Goal: Task Accomplishment & Management: Manage account settings

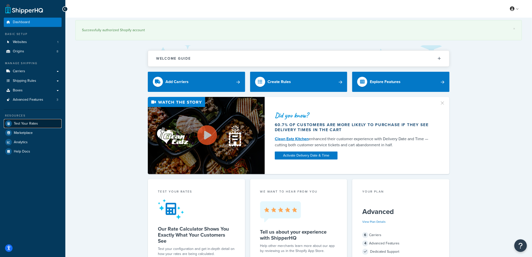
click at [32, 122] on span "Test Your Rates" at bounding box center [26, 124] width 24 height 4
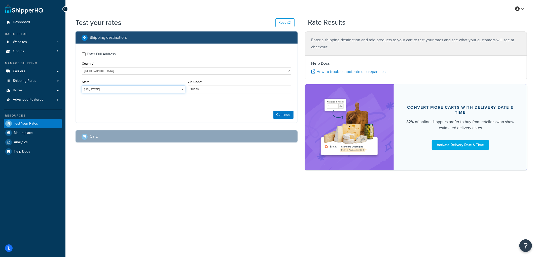
click at [99, 86] on select "Alabama Alaska American Samoa Arizona Arkansas Armed Forces Americas Armed Forc…" at bounding box center [133, 90] width 103 height 8
select select "IA"
click at [82, 86] on select "Alabama Alaska American Samoa Arizona Arkansas Armed Forces Americas Armed Forc…" at bounding box center [133, 90] width 103 height 8
click at [199, 87] on input "78759" at bounding box center [239, 90] width 103 height 8
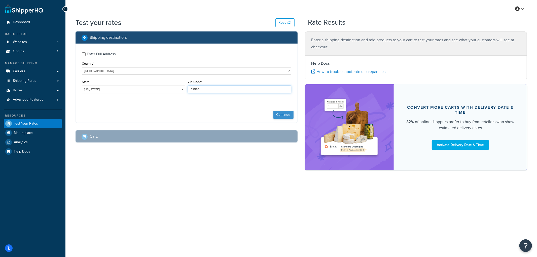
type input "52556"
click at [280, 111] on button "Continue" at bounding box center [283, 115] width 20 height 8
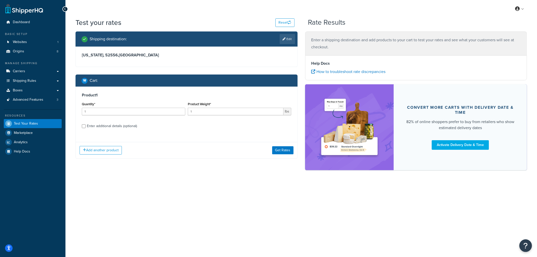
click at [126, 128] on div "Enter additional details (optional)" at bounding box center [112, 126] width 50 height 7
click at [86, 128] on input "Enter additional details (optional)" at bounding box center [84, 126] width 4 height 4
checkbox input "true"
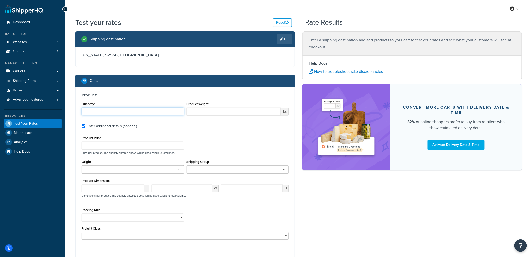
click at [122, 111] on input "1" at bounding box center [133, 112] width 102 height 8
type input "2"
click at [215, 114] on input "1" at bounding box center [234, 112] width 95 height 8
drag, startPoint x: 206, startPoint y: 111, endPoint x: 174, endPoint y: 110, distance: 32.0
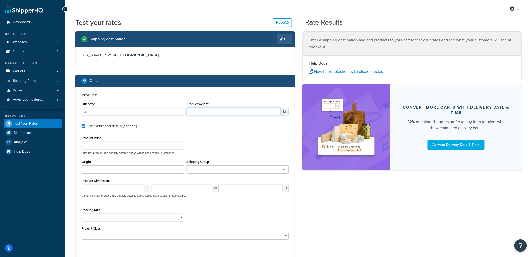
click at [174, 110] on div "Quantity* 2 Product Weight* 1 lbs" at bounding box center [186, 110] width 210 height 18
type input "36"
click at [189, 84] on div "Cart :" at bounding box center [185, 80] width 220 height 12
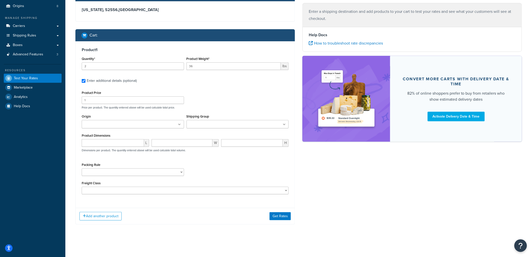
scroll to position [46, 0]
click at [116, 97] on input "1" at bounding box center [133, 100] width 102 height 8
type input "10"
click at [190, 121] on ul at bounding box center [238, 124] width 102 height 8
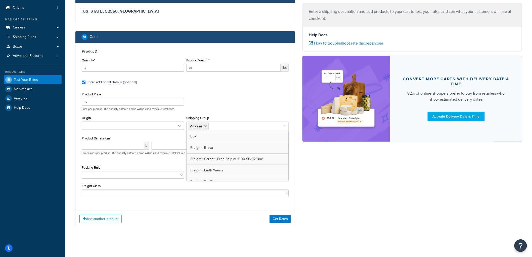
scroll to position [144, 0]
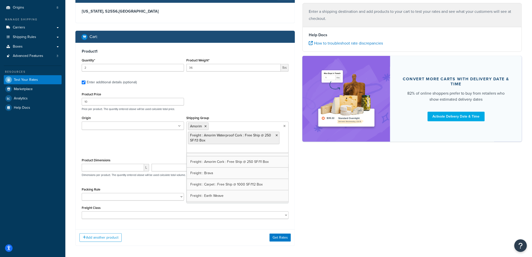
click at [247, 108] on p "Price per product. The quantity entered above will be used calculate total pric…" at bounding box center [186, 109] width 210 height 4
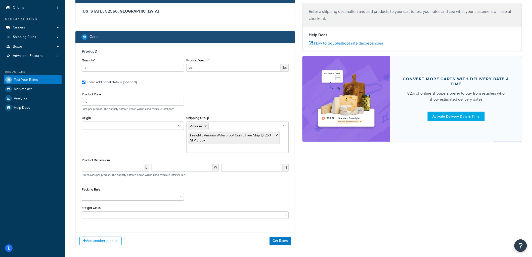
click at [164, 126] on ul at bounding box center [133, 126] width 102 height 8
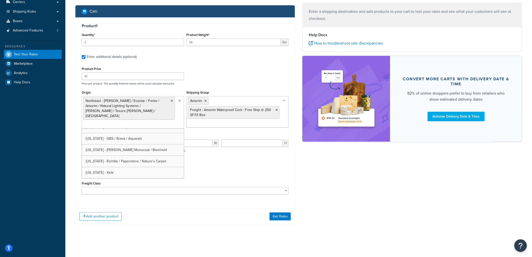
scroll to position [29, 0]
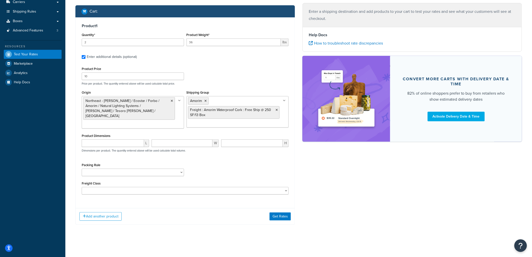
click at [278, 68] on div "Product Price 10 Price per product. The quantity entered above will be used cal…" at bounding box center [186, 75] width 210 height 20
click at [277, 221] on div "Add another product Get Rates" at bounding box center [185, 216] width 219 height 16
click at [278, 216] on button "Get Rates" at bounding box center [280, 216] width 21 height 8
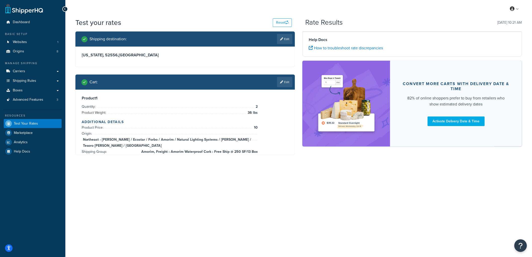
scroll to position [0, 0]
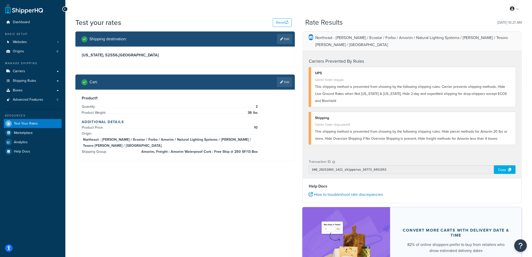
click at [303, 103] on div "Northeast - Kahrs / Ecostar / Forbo / Amorim / Natural Lighting Systems / Schlu…" at bounding box center [413, 104] width 220 height 147
click at [34, 80] on span "Shipping Rules" at bounding box center [24, 81] width 23 height 4
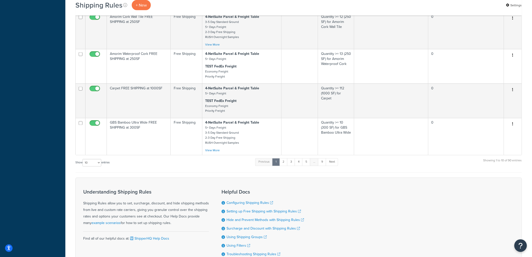
scroll to position [338, 0]
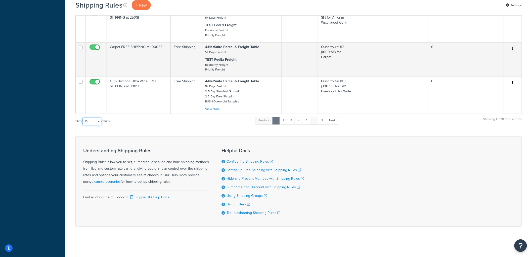
click at [99, 121] on select "10 15 25 50 100 1000" at bounding box center [92, 122] width 19 height 8
select select "100"
click at [83, 118] on select "10 15 25 50 100 1000" at bounding box center [92, 122] width 19 height 8
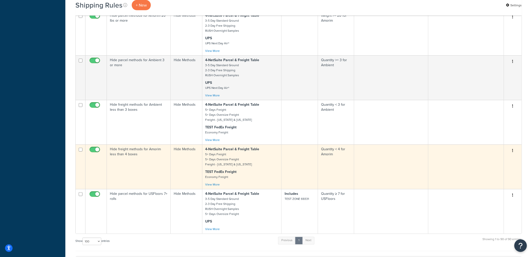
scroll to position [3413, 0]
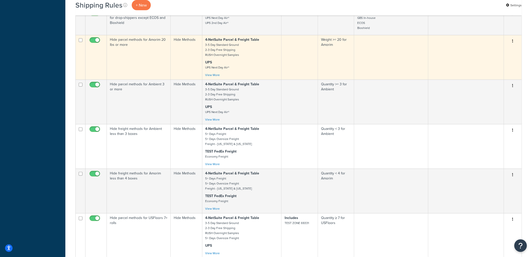
click at [98, 45] on input "checkbox" at bounding box center [96, 41] width 14 height 6
checkbox input "false"
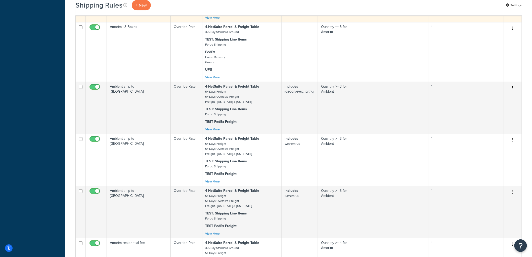
scroll to position [2127, 0]
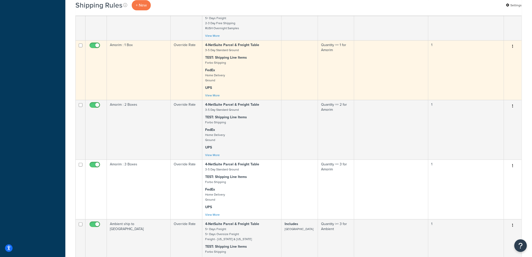
click at [148, 91] on td "Amorim : 1 Box" at bounding box center [139, 70] width 64 height 60
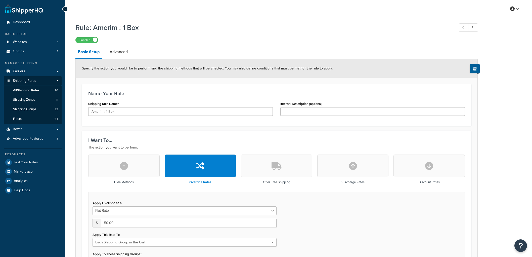
select select "SHIPPING_GROUP"
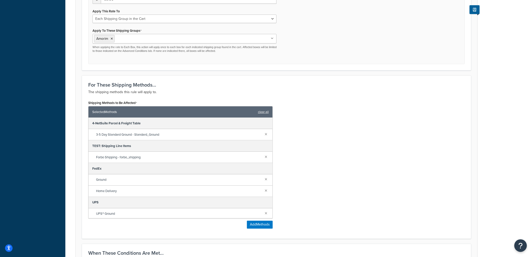
scroll to position [28, 0]
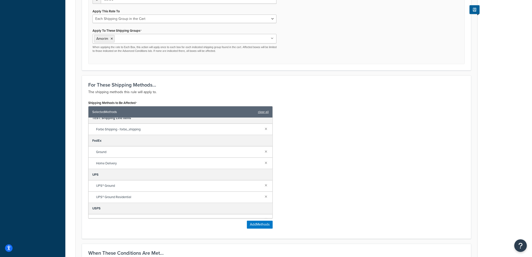
click at [330, 176] on div "Shipping Methods to Be Affected Selected Methods clear all 4-NetSuite Parcel & …" at bounding box center [277, 165] width 384 height 133
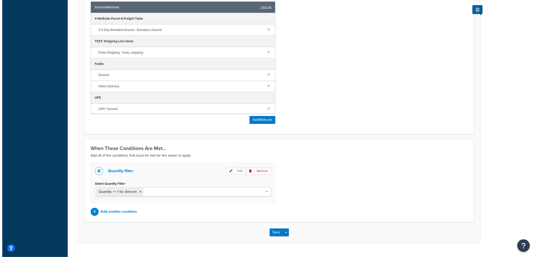
scroll to position [335, 0]
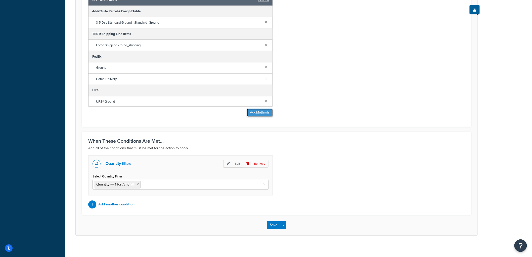
click at [258, 114] on button "Add Methods" at bounding box center [260, 113] width 26 height 8
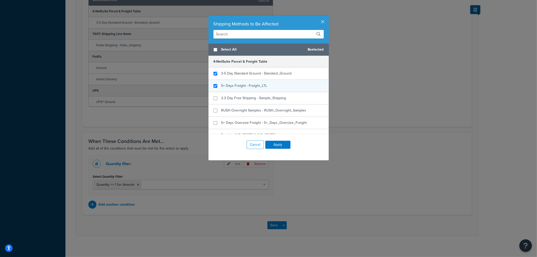
checkbox input "true"
click at [248, 88] on span "5+ Days Freight - Freight_LTL" at bounding box center [244, 85] width 46 height 5
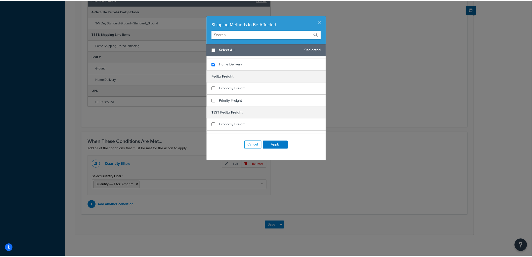
scroll to position [140, 0]
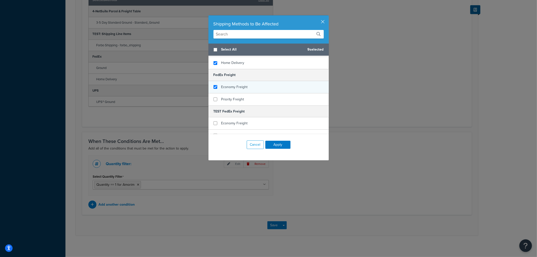
checkbox input "true"
click at [243, 84] on span "Economy Freight" at bounding box center [234, 86] width 26 height 5
checkbox input "true"
drag, startPoint x: 241, startPoint y: 91, endPoint x: 242, endPoint y: 105, distance: 13.4
click at [241, 97] on span "Priority Freight" at bounding box center [232, 99] width 23 height 5
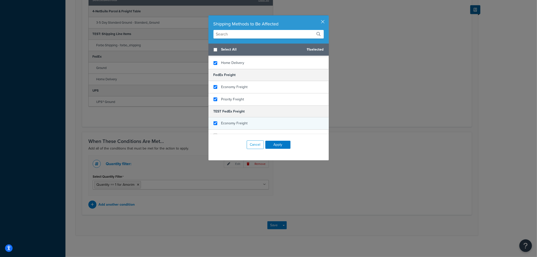
checkbox input "true"
click at [240, 121] on span "Economy Freight" at bounding box center [234, 123] width 26 height 5
checkbox input "true"
click at [240, 130] on div "Priority Freight" at bounding box center [268, 136] width 120 height 12
click at [276, 142] on button "Apply" at bounding box center [277, 145] width 25 height 8
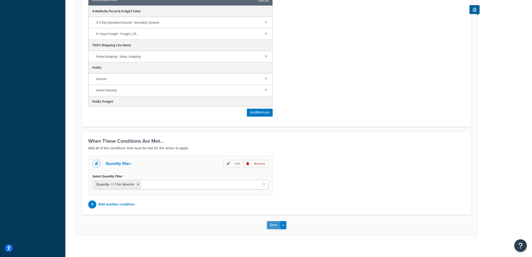
click at [274, 226] on button "Save" at bounding box center [274, 225] width 14 height 8
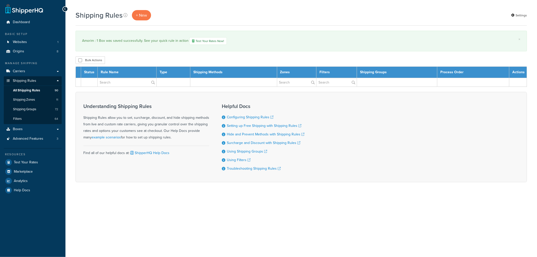
select select "100"
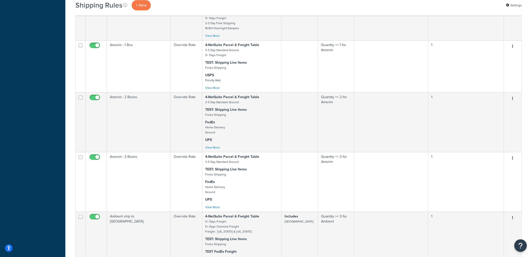
scroll to position [2180, 0]
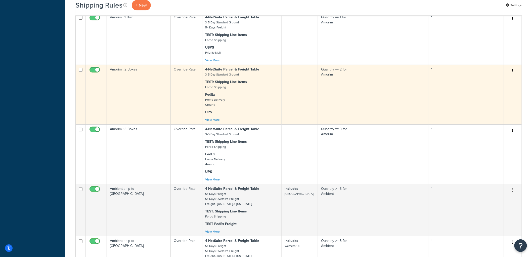
click at [144, 118] on td "Amorim : 2 Boxes" at bounding box center [139, 95] width 64 height 60
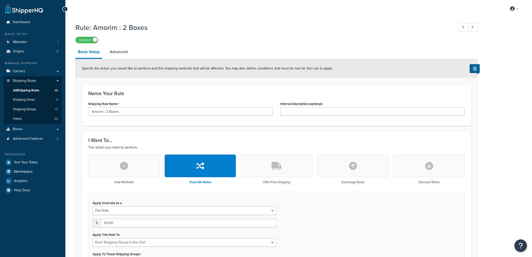
select select "SHIPPING_GROUP"
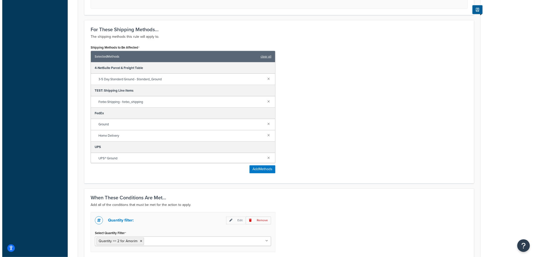
scroll to position [279, 0]
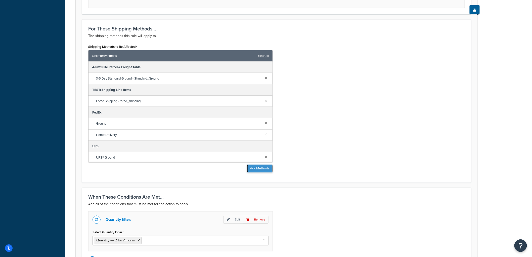
click at [262, 170] on button "Add Methods" at bounding box center [260, 169] width 26 height 8
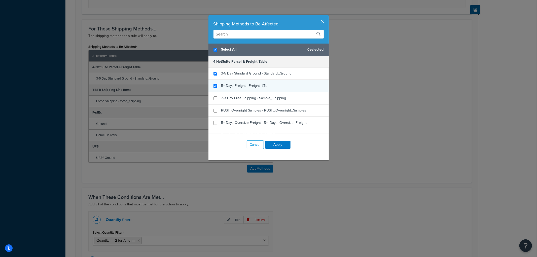
checkbox input "true"
click at [238, 89] on div "5+ Days Freight - Freight_LTL" at bounding box center [244, 85] width 46 height 7
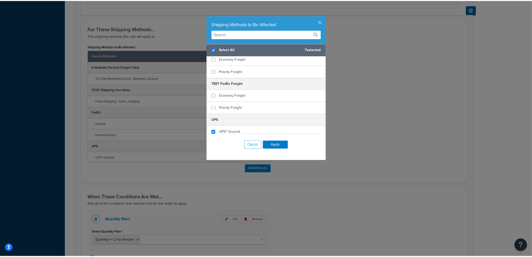
scroll to position [140, 0]
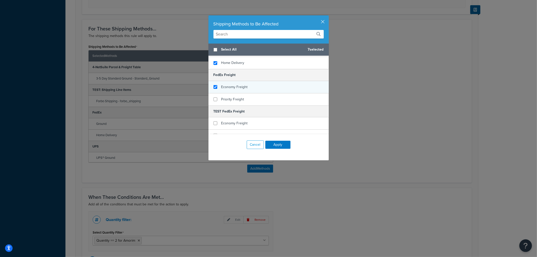
checkbox input "false"
checkbox input "true"
click at [232, 84] on span "Economy Freight" at bounding box center [234, 86] width 26 height 5
checkbox input "true"
click at [228, 97] on span "Priority Freight" at bounding box center [232, 99] width 23 height 5
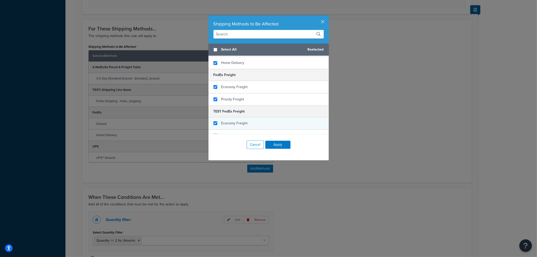
checkbox input "true"
click at [225, 120] on div "Economy Freight" at bounding box center [234, 123] width 26 height 7
checkbox input "true"
click at [223, 133] on span "Priority Freight" at bounding box center [232, 135] width 23 height 5
click at [273, 145] on button "Apply" at bounding box center [277, 145] width 25 height 8
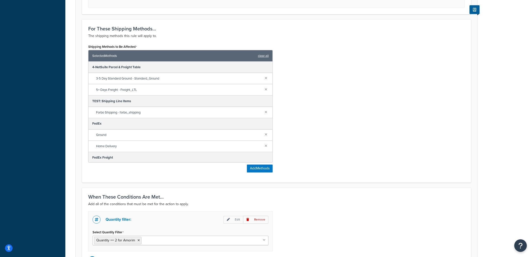
scroll to position [340, 0]
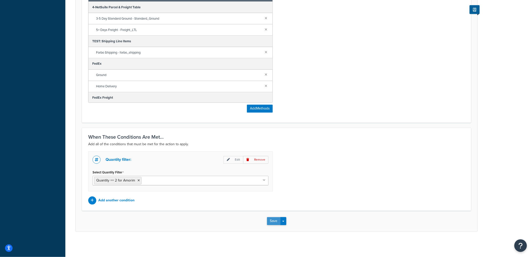
click at [268, 222] on button "Save" at bounding box center [274, 221] width 14 height 8
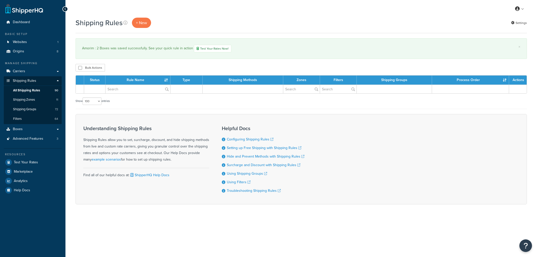
select select "100"
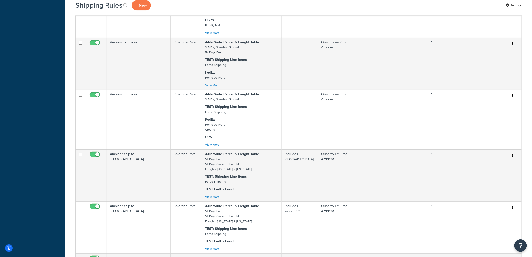
scroll to position [2208, 0]
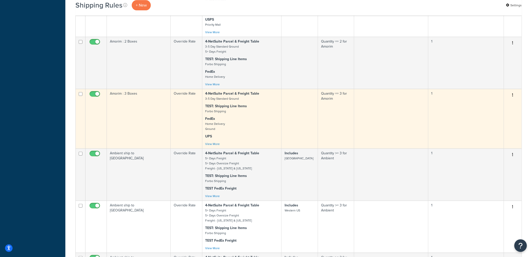
click at [150, 131] on td "Amorim : 3 Boxes" at bounding box center [139, 119] width 64 height 60
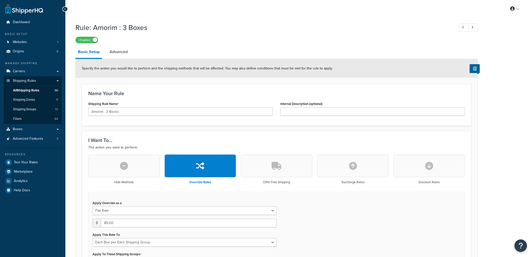
select select "BOX"
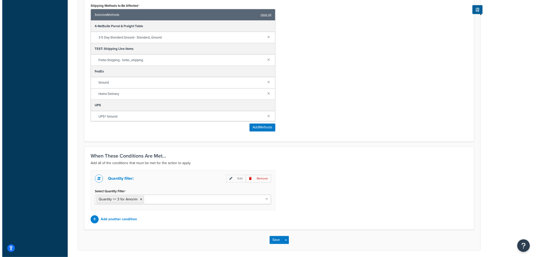
scroll to position [340, 0]
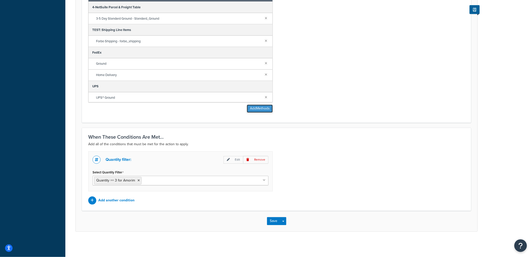
click at [256, 105] on button "Add Methods" at bounding box center [260, 109] width 26 height 8
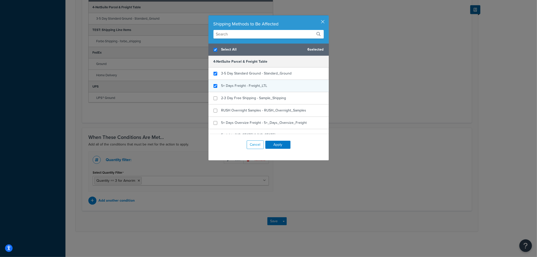
checkbox input "true"
click at [261, 84] on span "5+ Days Freight - Freight_LTL" at bounding box center [244, 85] width 46 height 5
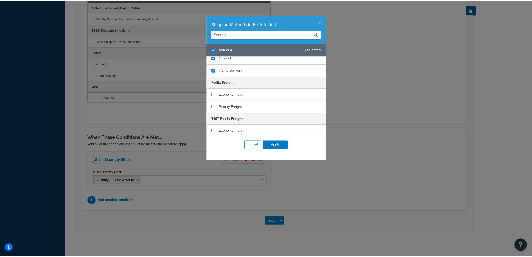
scroll to position [140, 0]
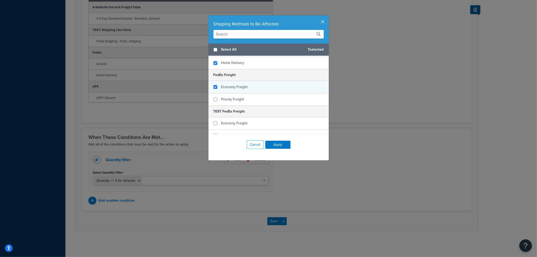
checkbox input "false"
checkbox input "true"
click at [249, 85] on div "Economy Freight" at bounding box center [268, 87] width 120 height 12
checkbox input "true"
click at [245, 93] on div "Priority Freight" at bounding box center [268, 99] width 120 height 12
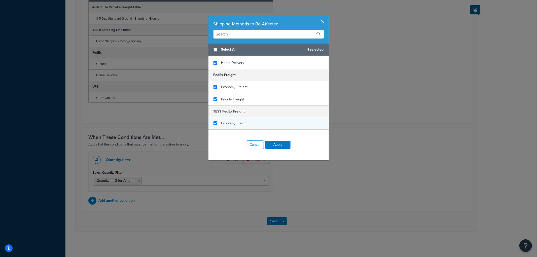
checkbox input "true"
click at [227, 121] on span "Economy Freight" at bounding box center [234, 123] width 26 height 5
checkbox input "true"
click at [222, 133] on span "Priority Freight" at bounding box center [232, 135] width 23 height 5
click at [273, 144] on button "Apply" at bounding box center [277, 145] width 25 height 8
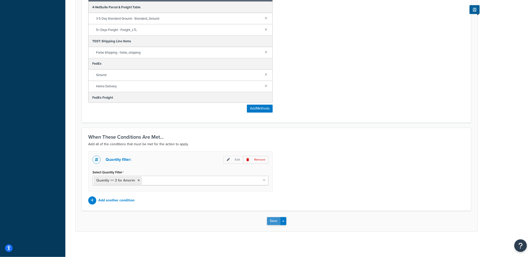
click at [272, 223] on button "Save" at bounding box center [274, 221] width 14 height 8
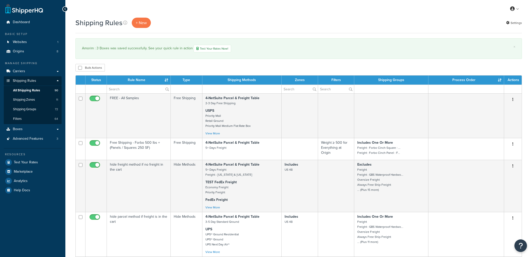
select select "100"
click at [340, 71] on div "Bulk Actions Duplicate [GEOGRAPHIC_DATA]" at bounding box center [298, 68] width 447 height 8
click at [515, 49] on link "×" at bounding box center [515, 47] width 2 height 4
